Goal: Information Seeking & Learning: Learn about a topic

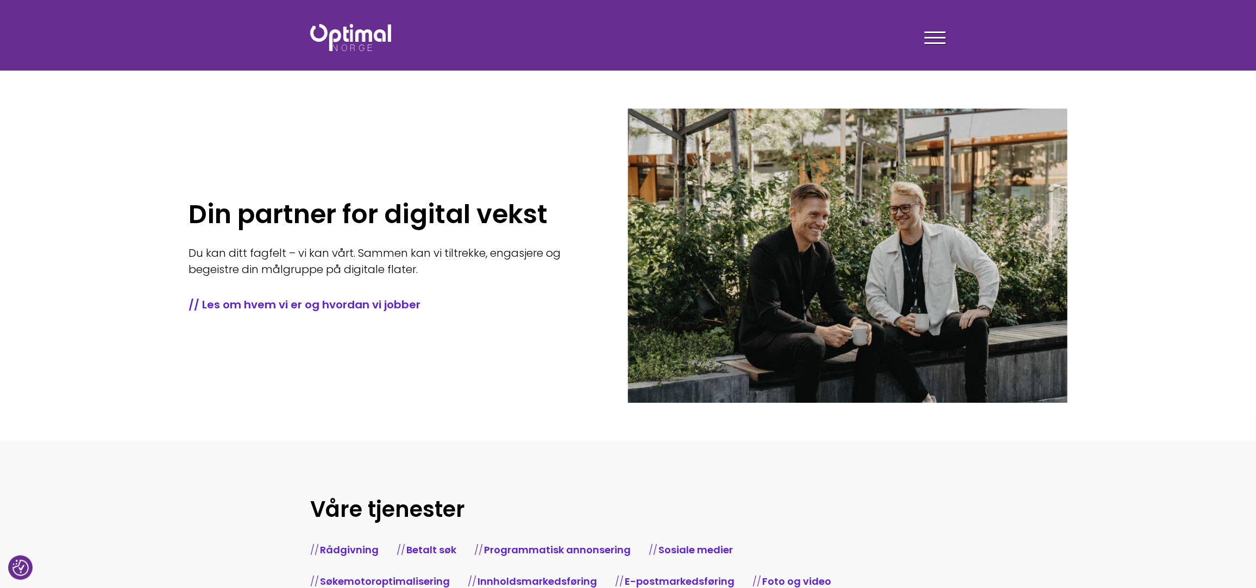
click at [934, 46] on div at bounding box center [935, 39] width 21 height 27
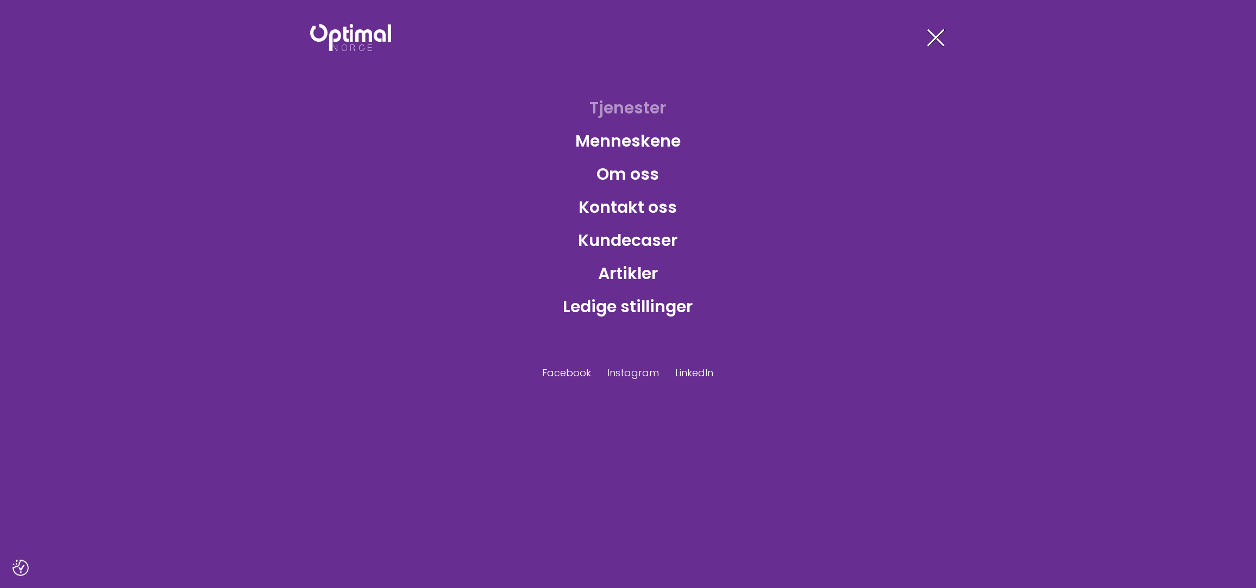
click at [626, 108] on link "Tjenester" at bounding box center [628, 107] width 94 height 35
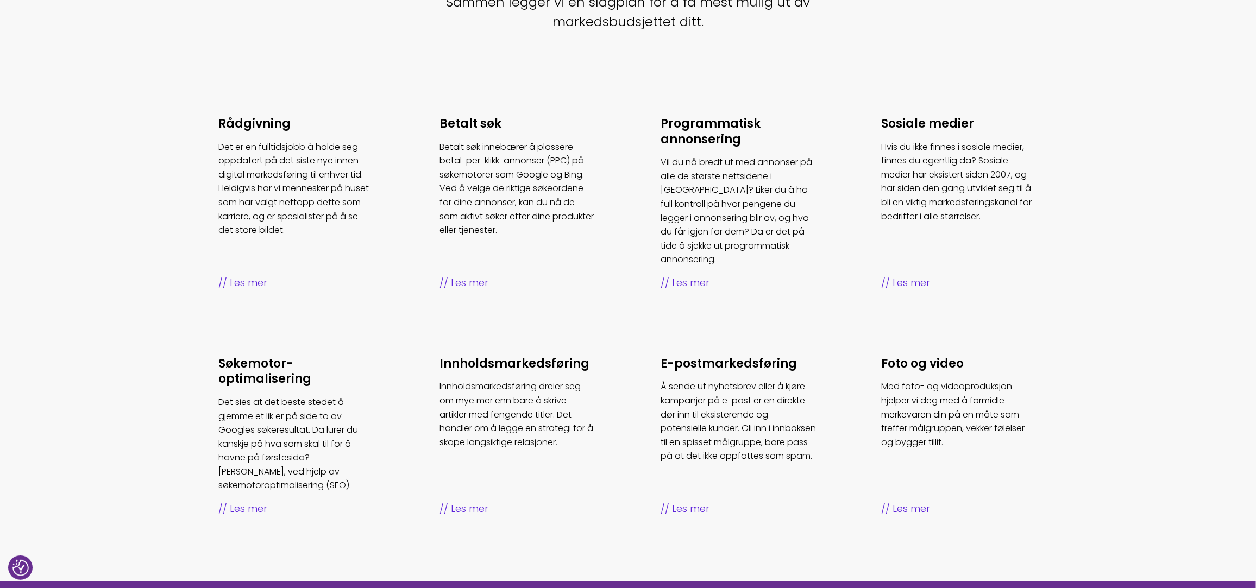
scroll to position [375, 0]
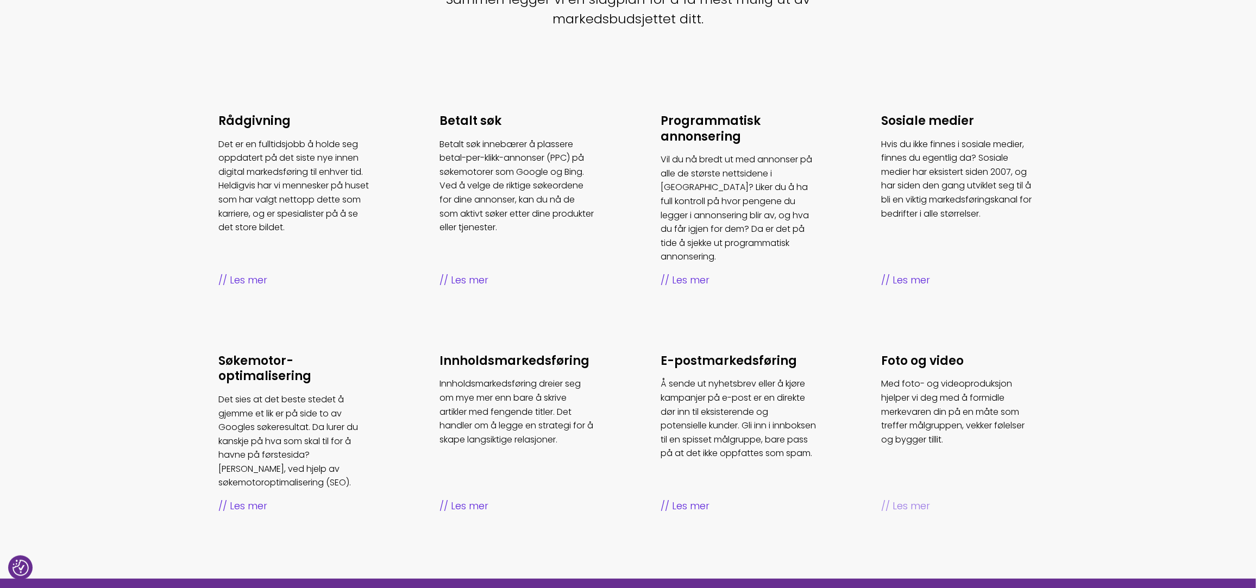
click at [907, 499] on span "Les mer" at bounding box center [960, 507] width 156 height 16
